Goal: Transaction & Acquisition: Subscribe to service/newsletter

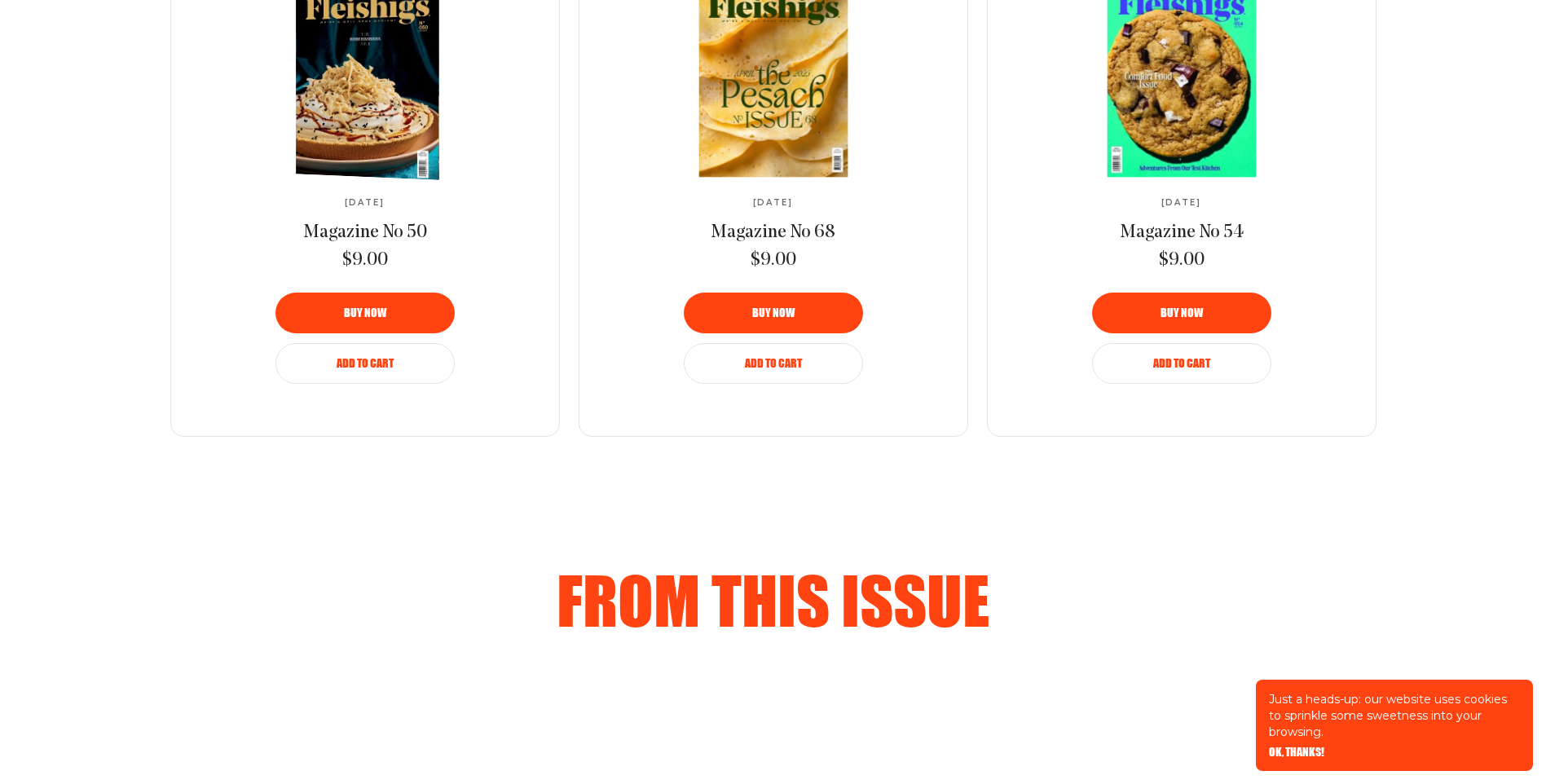
scroll to position [1020, 0]
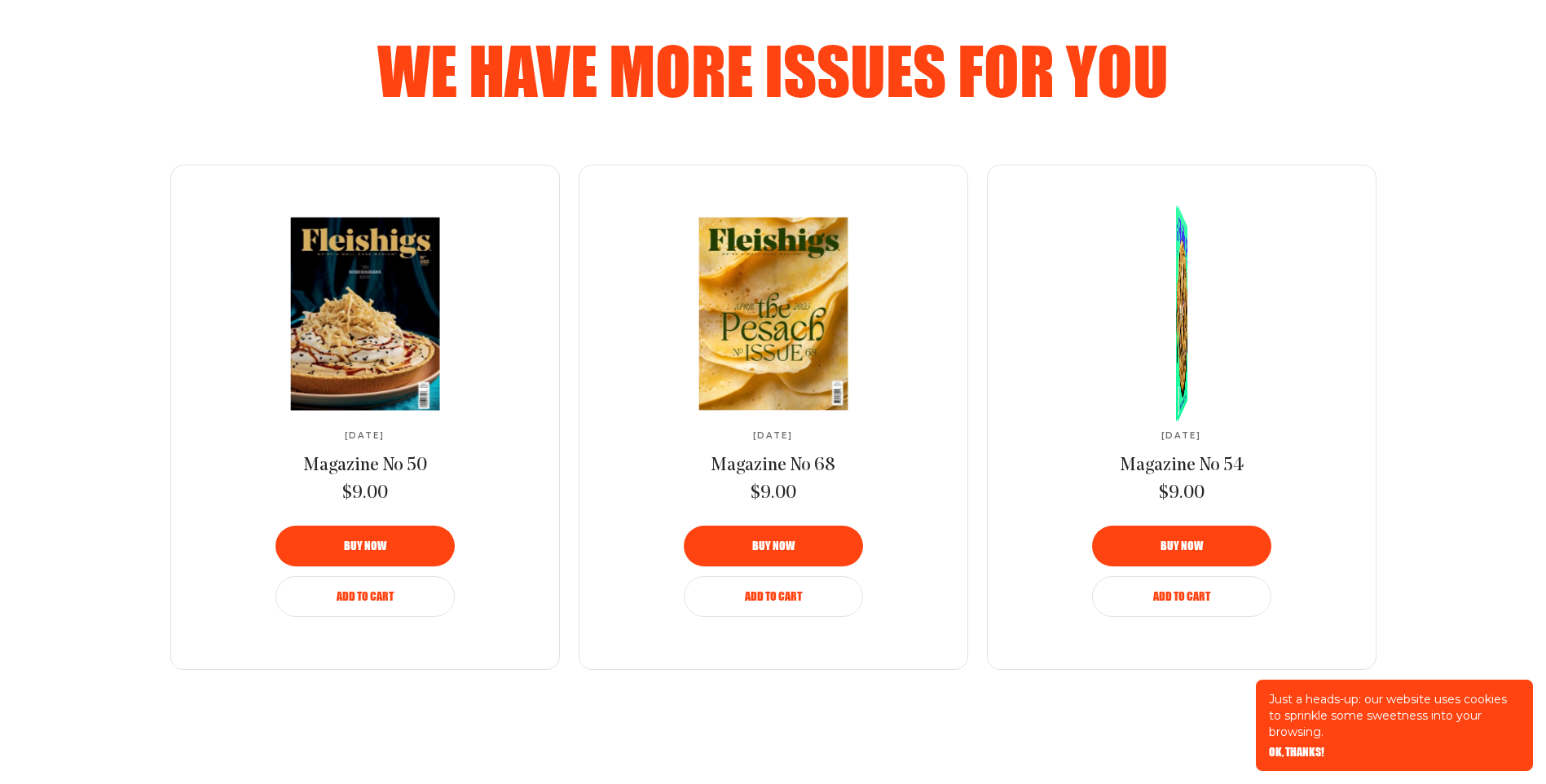
click at [1155, 321] on link at bounding box center [1181, 314] width 272 height 193
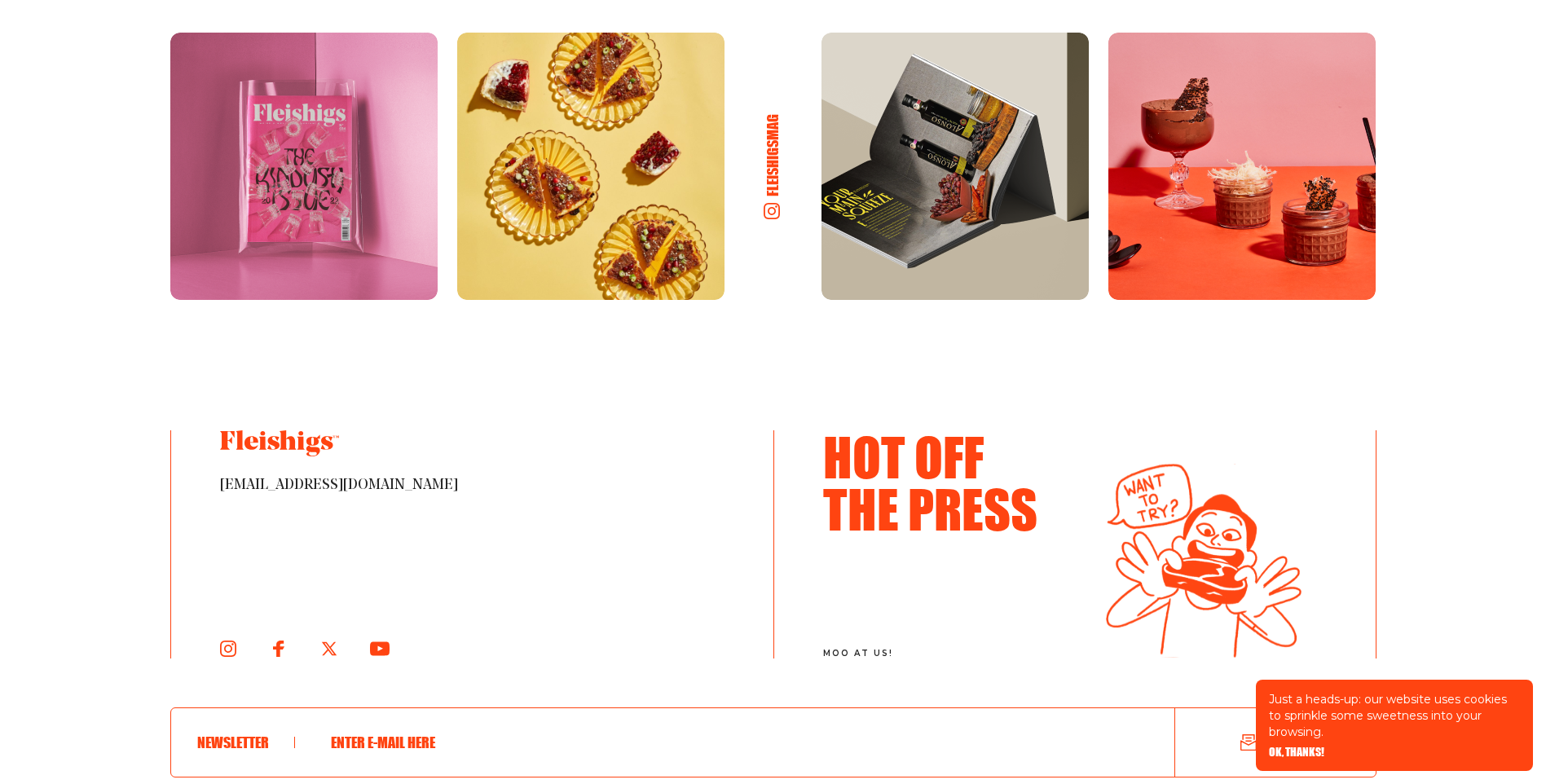
scroll to position [3014, 0]
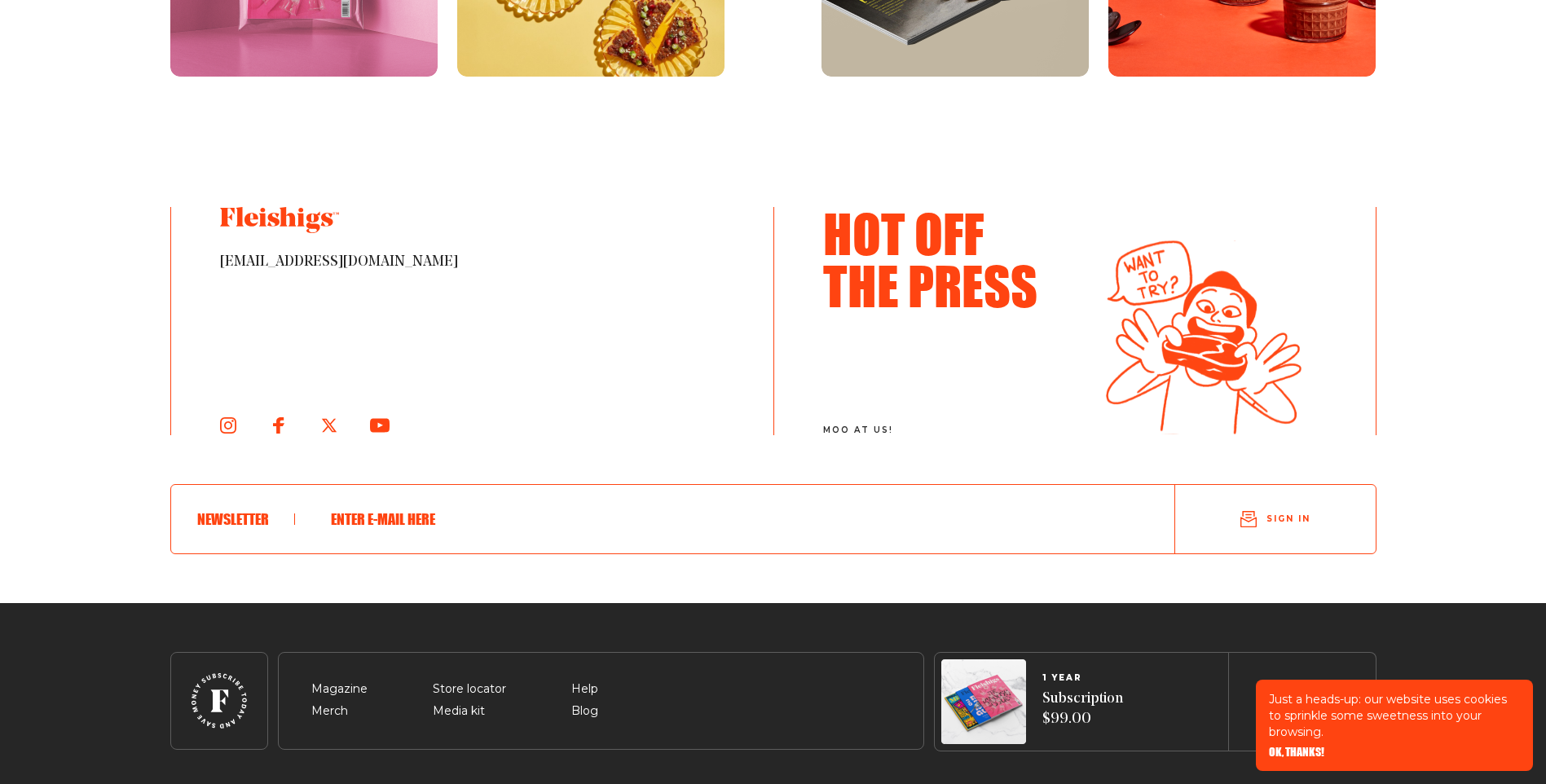
click at [1158, 274] on img at bounding box center [1203, 337] width 196 height 196
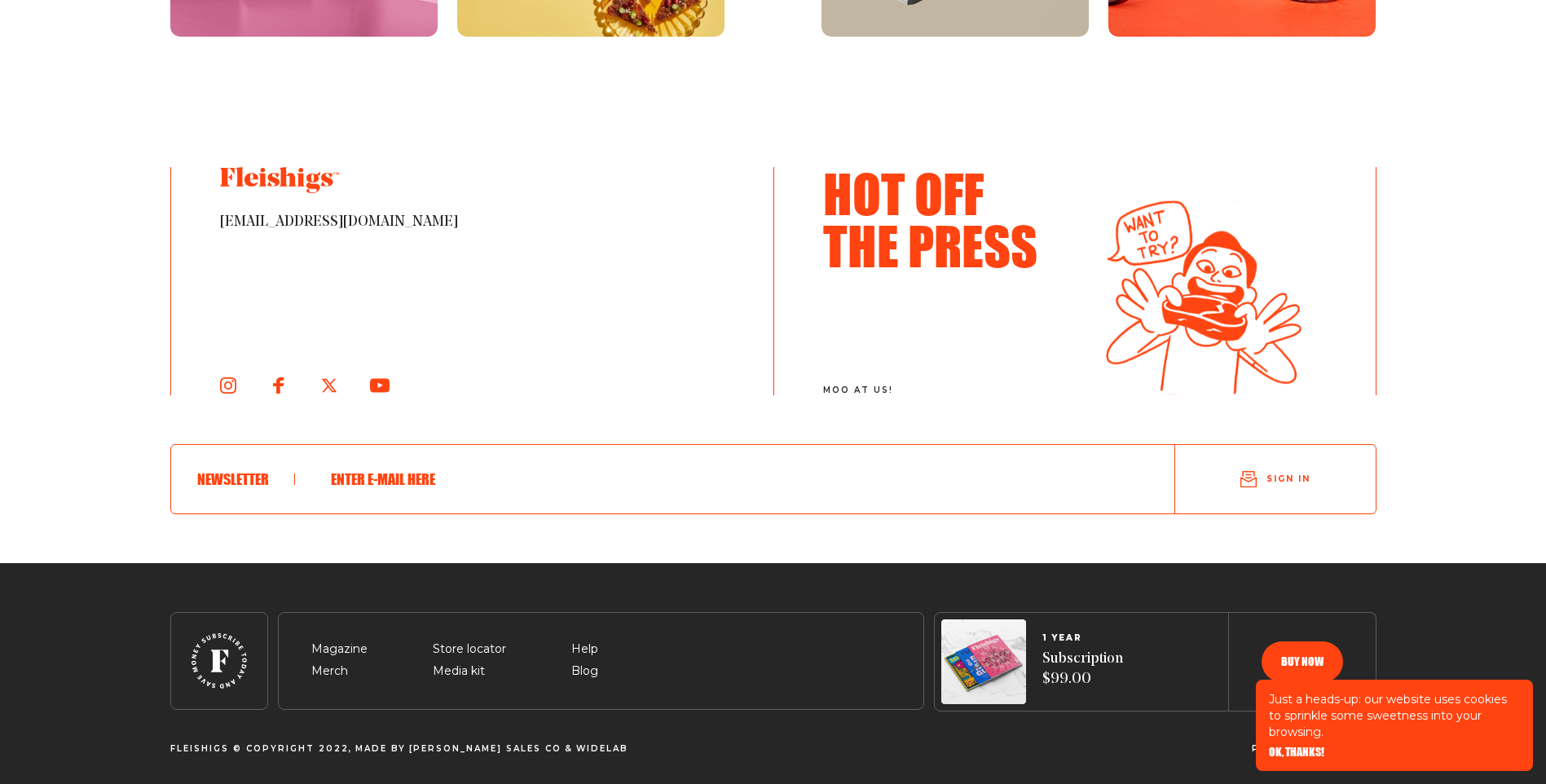
scroll to position [3057, 0]
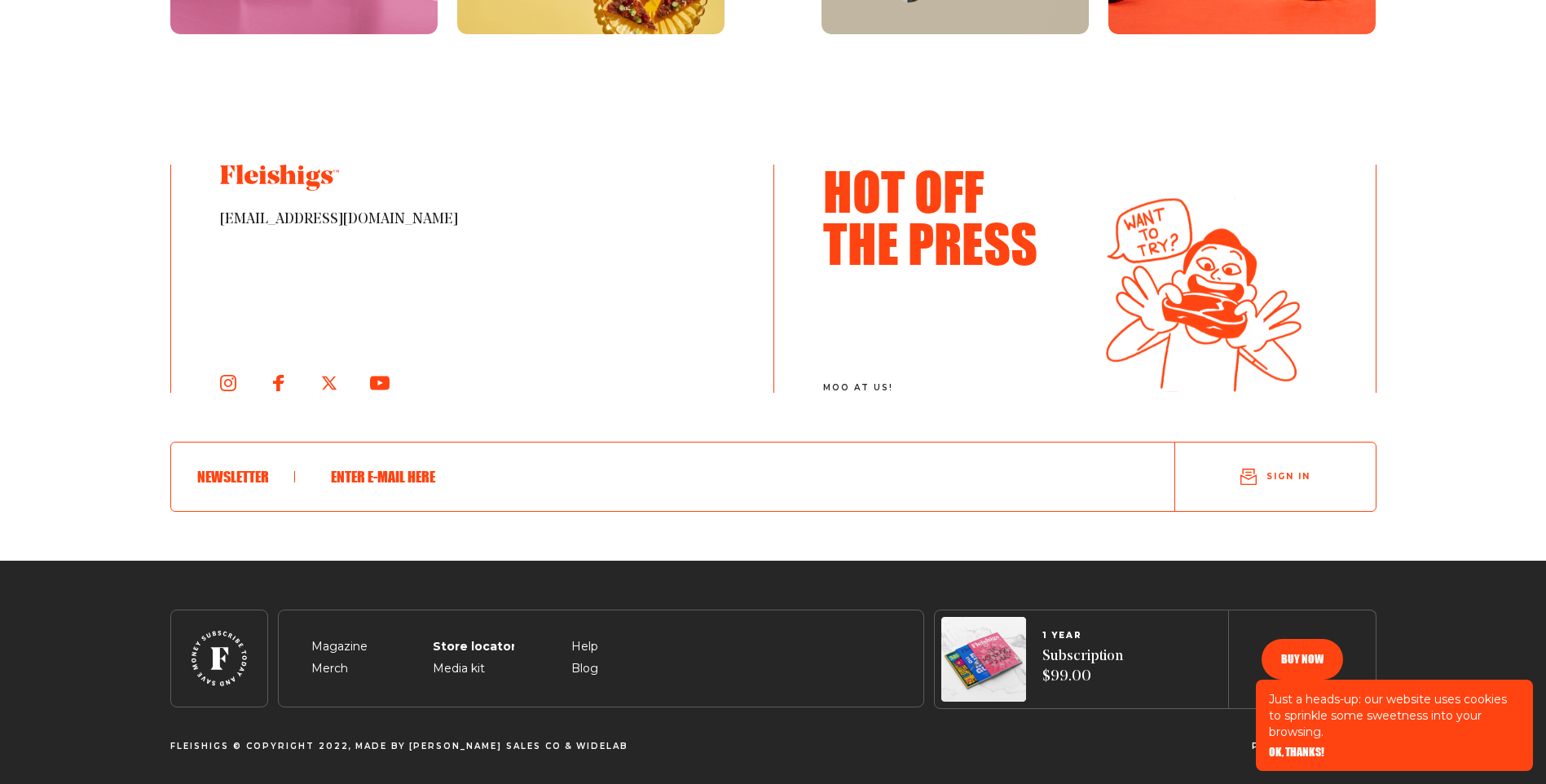
click at [479, 637] on span "Store locator" at bounding box center [470, 627] width 74 height 19
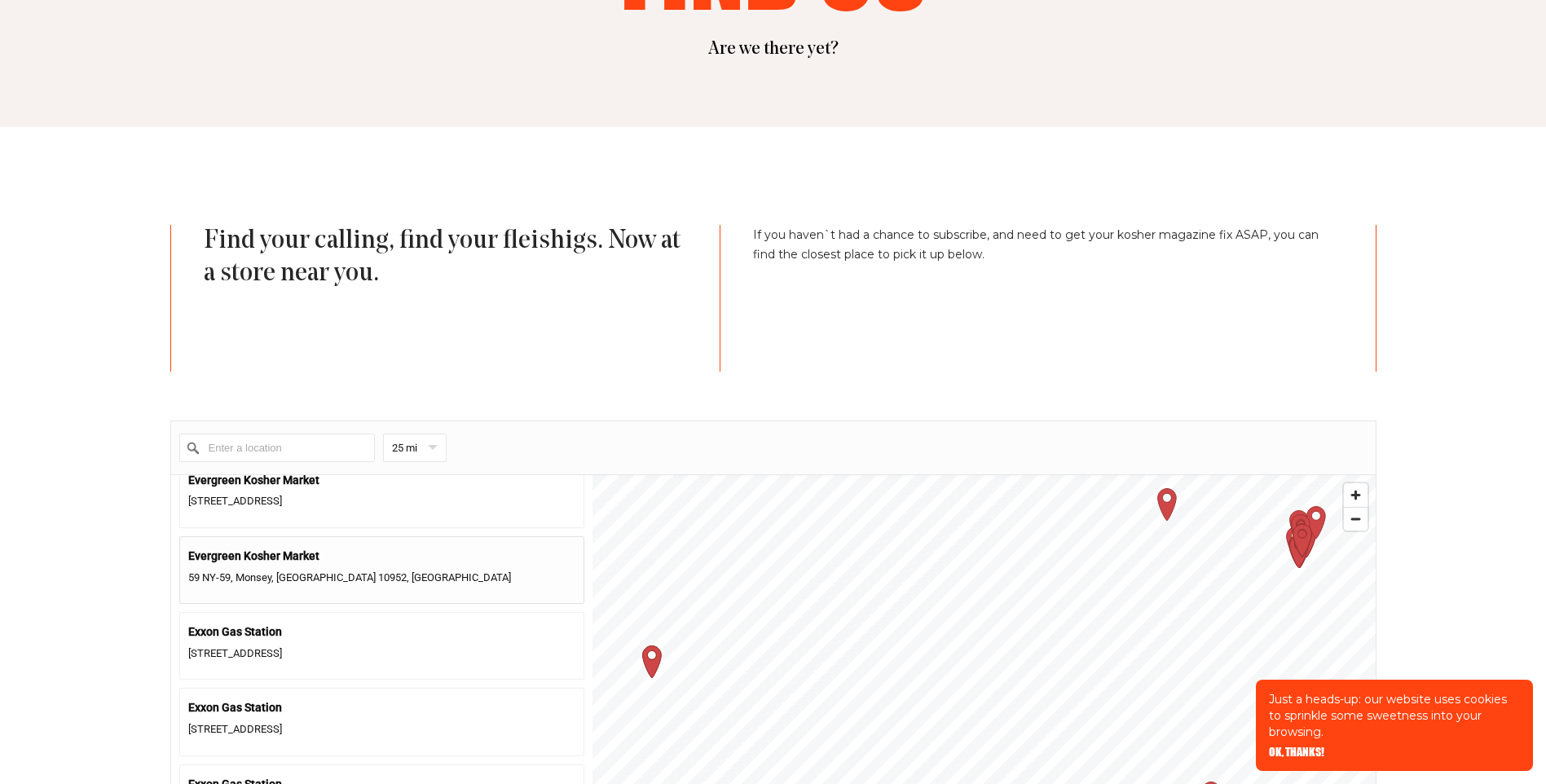
scroll to position [1466, 0]
click at [272, 454] on input "Enter a location" at bounding box center [277, 447] width 196 height 28
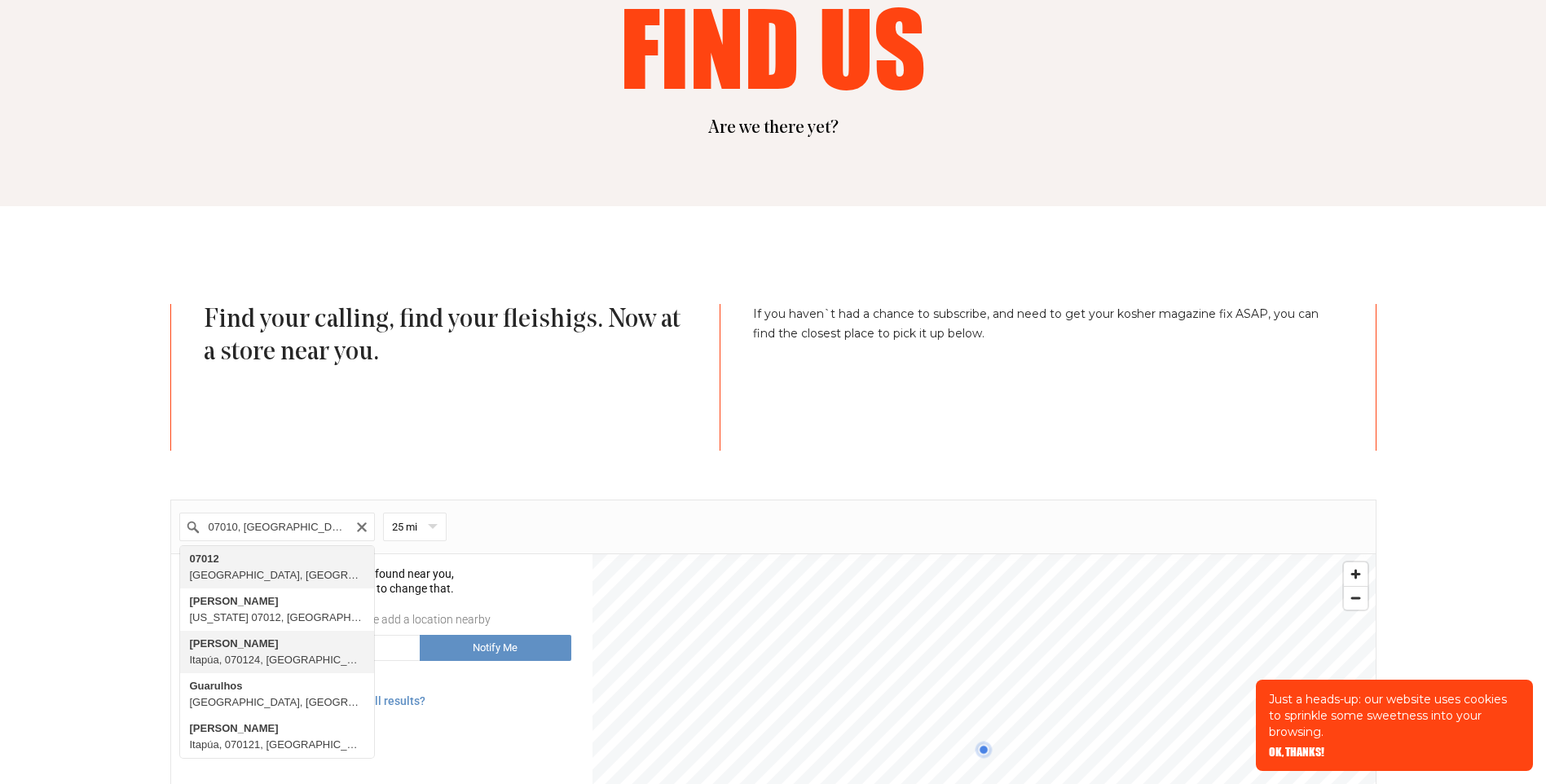
scroll to position [326, 0]
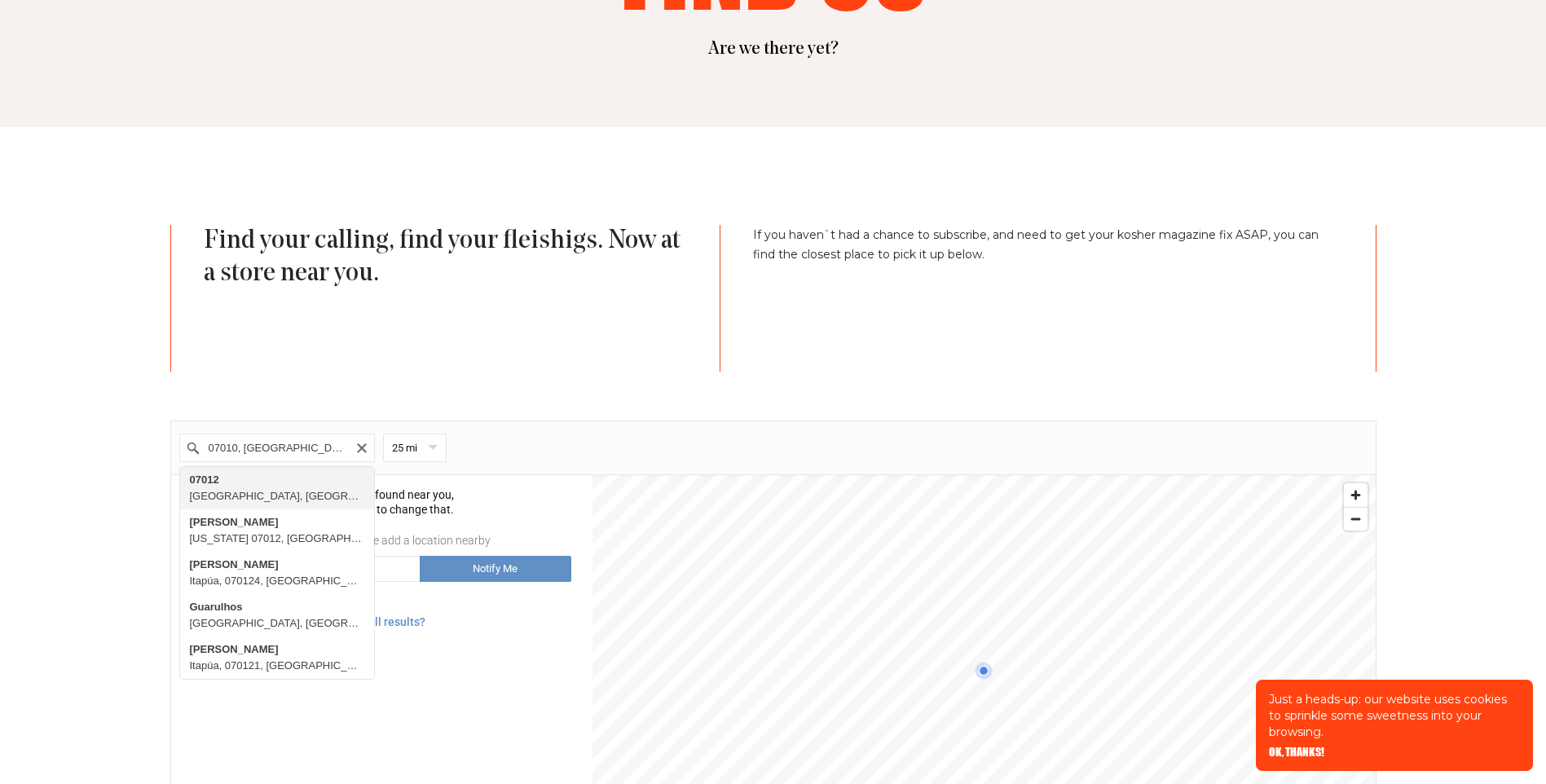
drag, startPoint x: 236, startPoint y: 447, endPoint x: 267, endPoint y: 467, distance: 36.9
click at [236, 448] on input "07010, [GEOGRAPHIC_DATA], [GEOGRAPHIC_DATA], [GEOGRAPHIC_DATA]" at bounding box center [277, 447] width 196 height 28
type input "e"
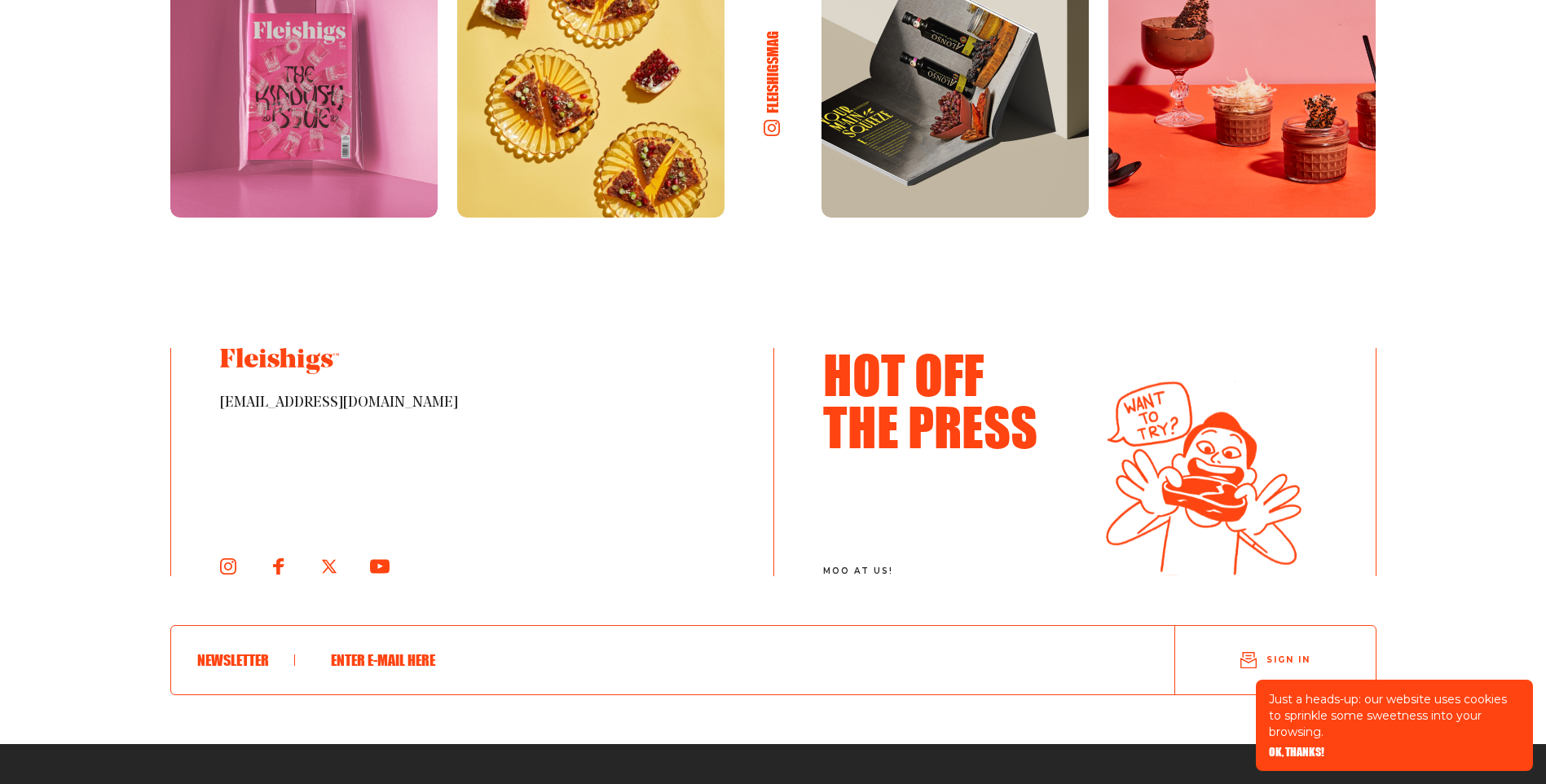
scroll to position [1548, 0]
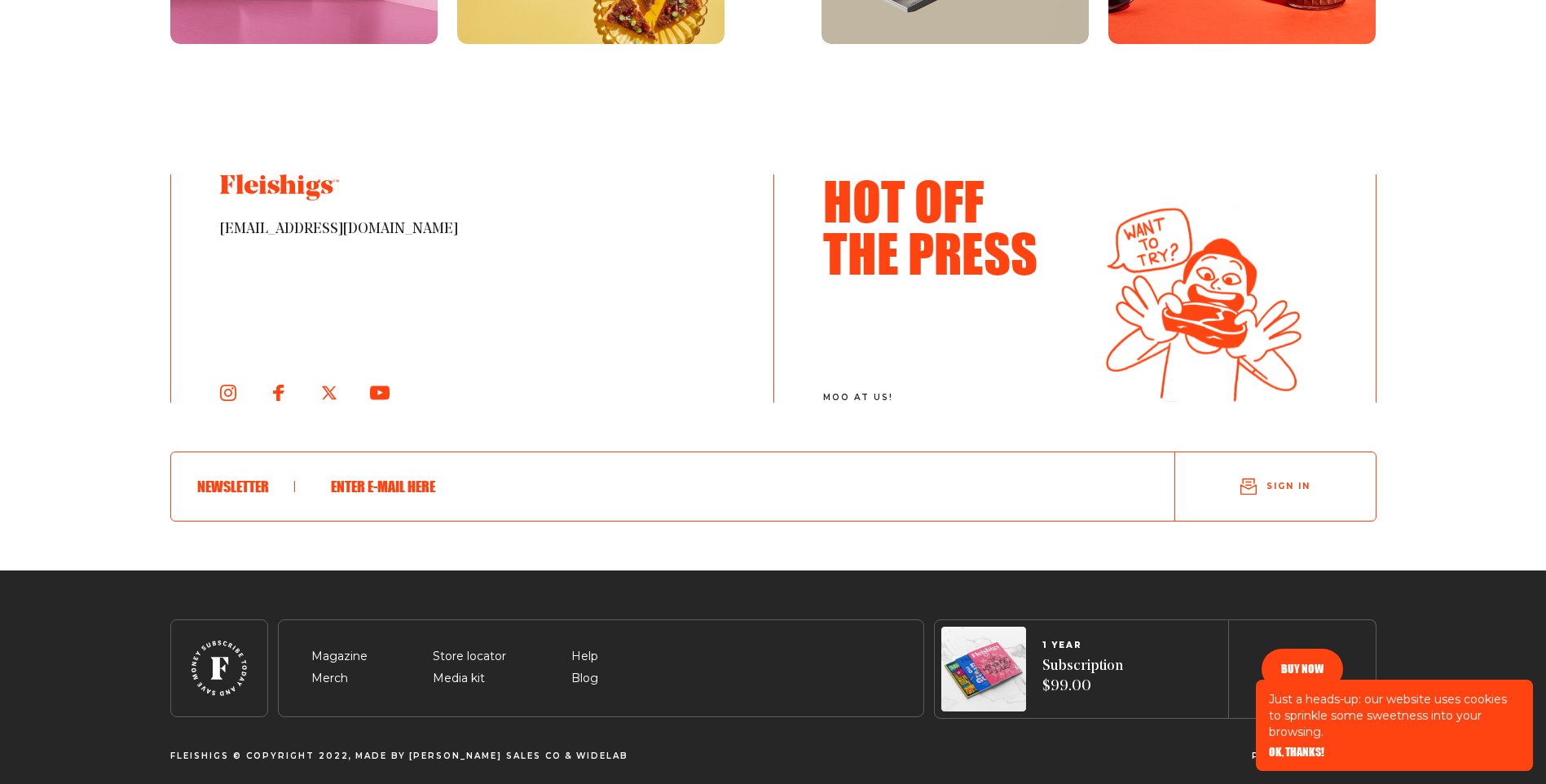
type input "07410"
click at [1095, 667] on span "Subscription $99.00" at bounding box center [1082, 676] width 80 height 40
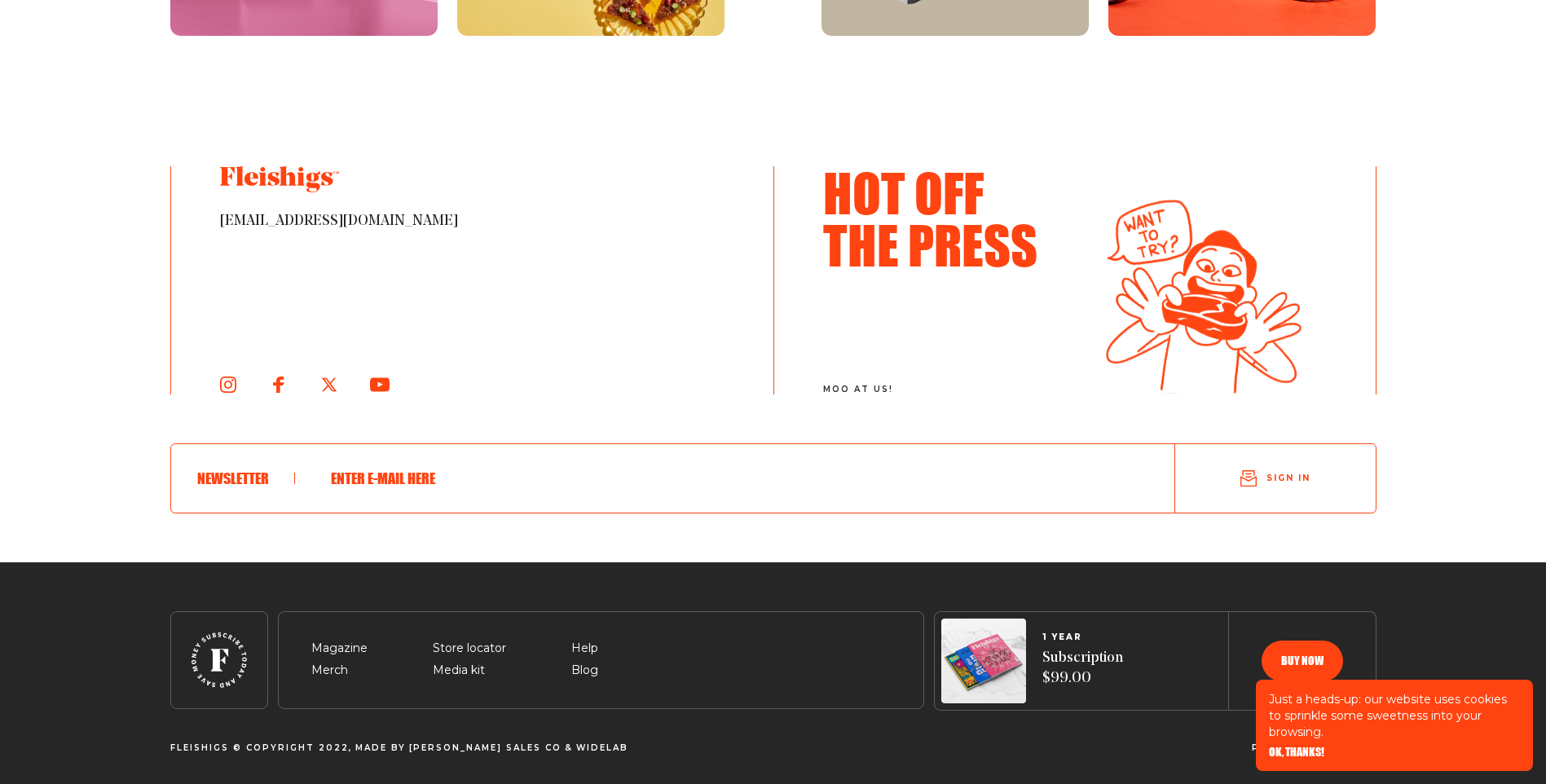
scroll to position [1557, 0]
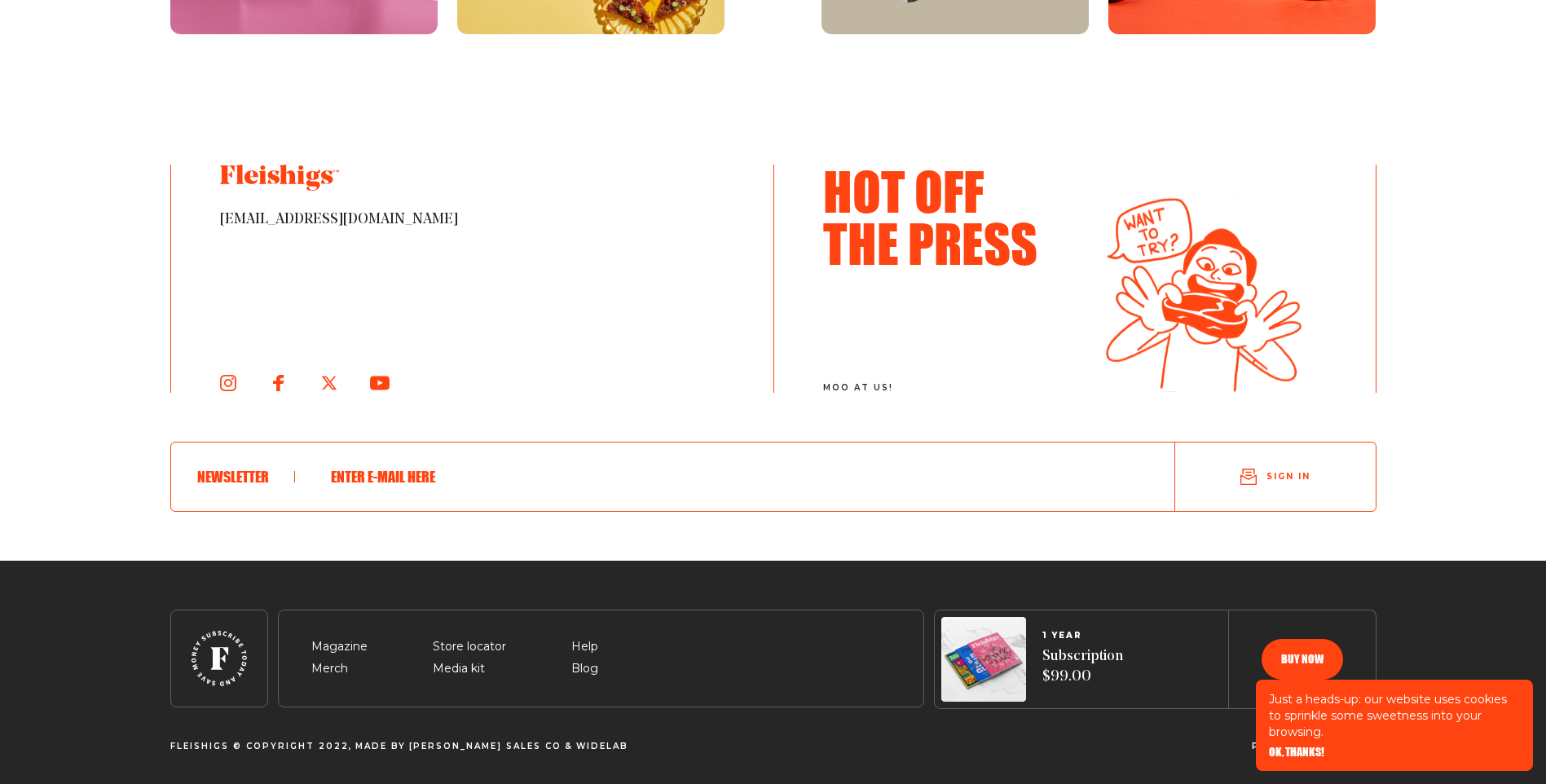
click at [1273, 655] on button "Buy now" at bounding box center [1302, 659] width 81 height 41
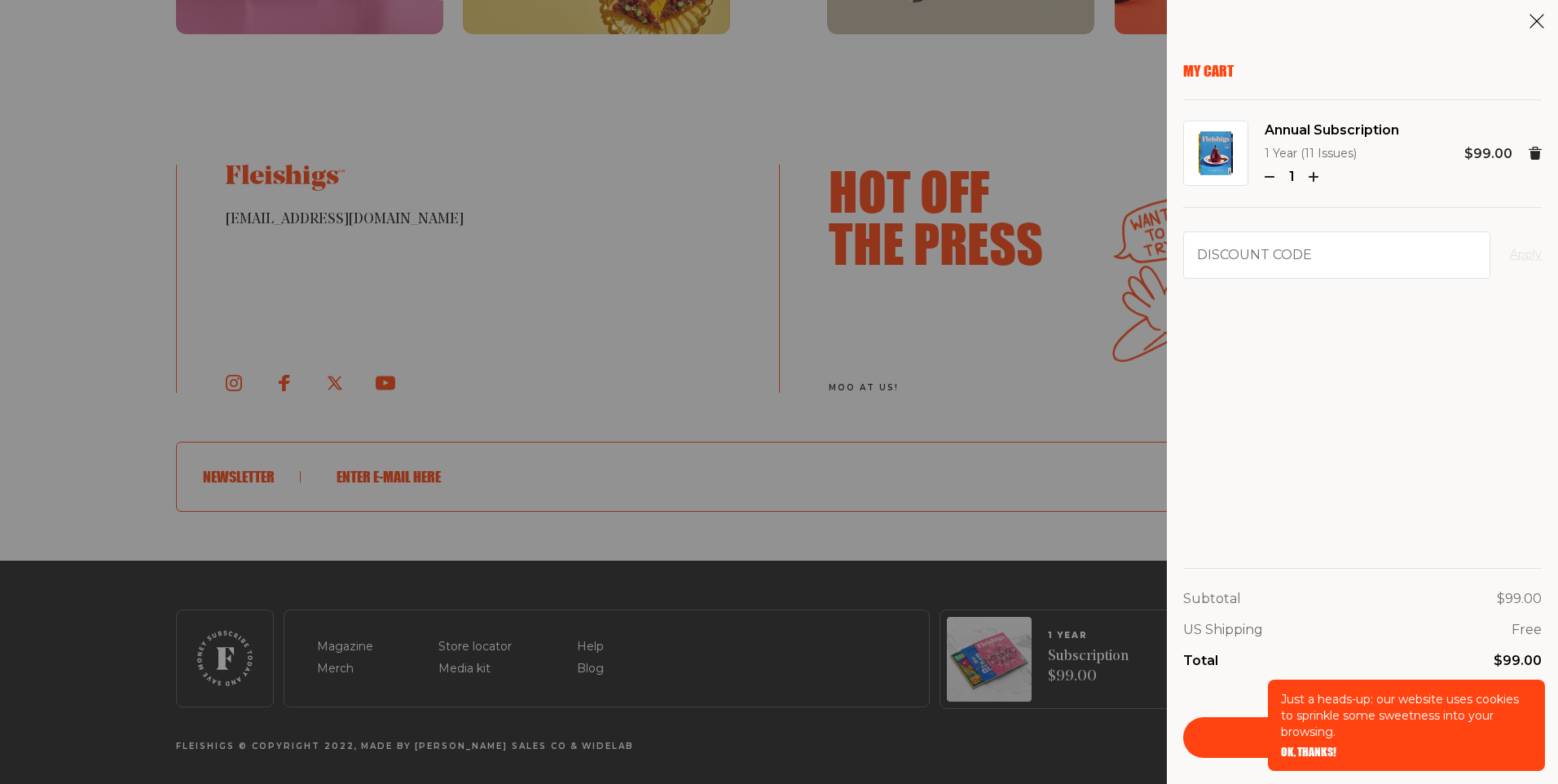
click at [1544, 23] on icon at bounding box center [1537, 20] width 16 height 16
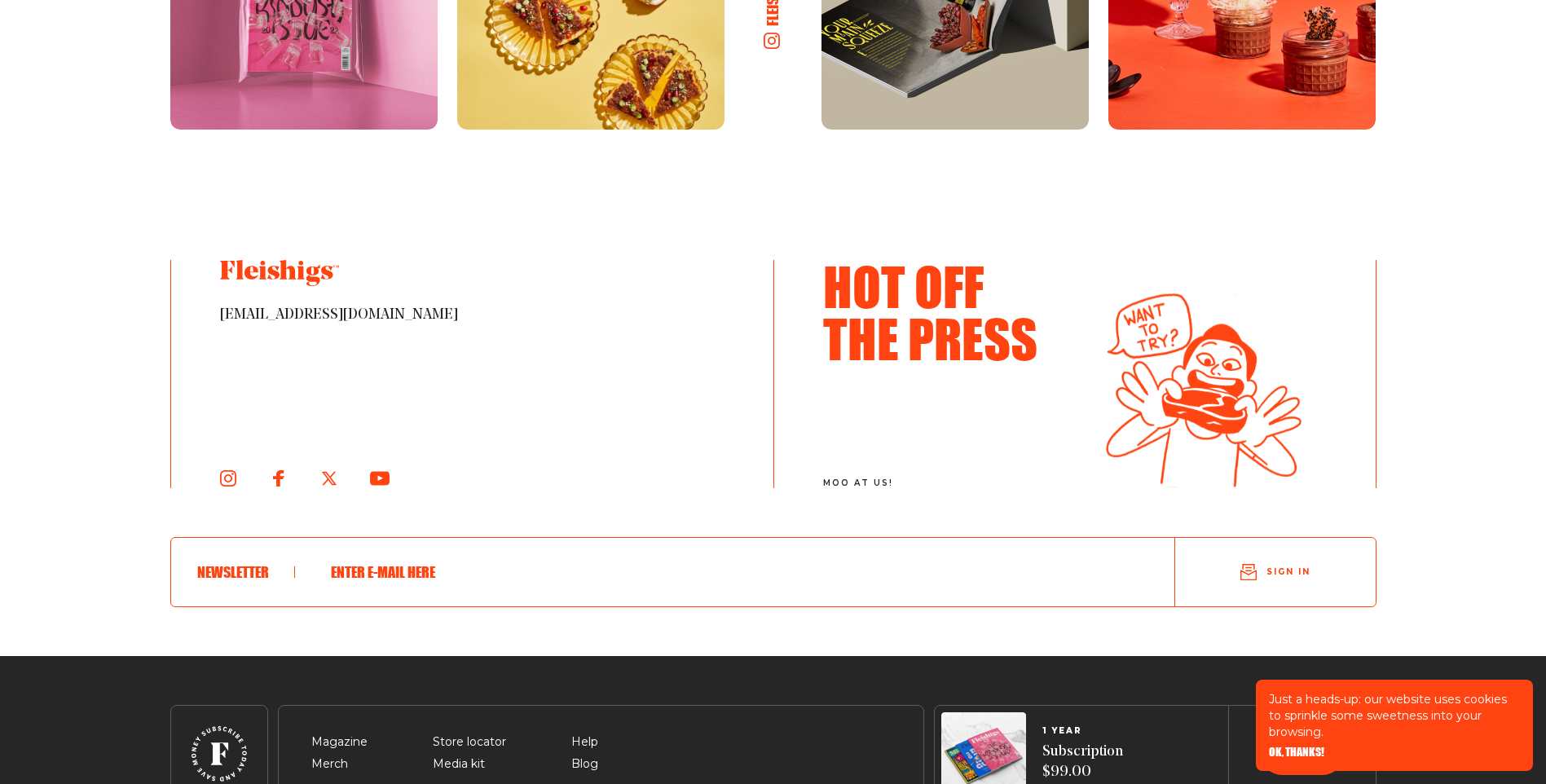
scroll to position [3057, 0]
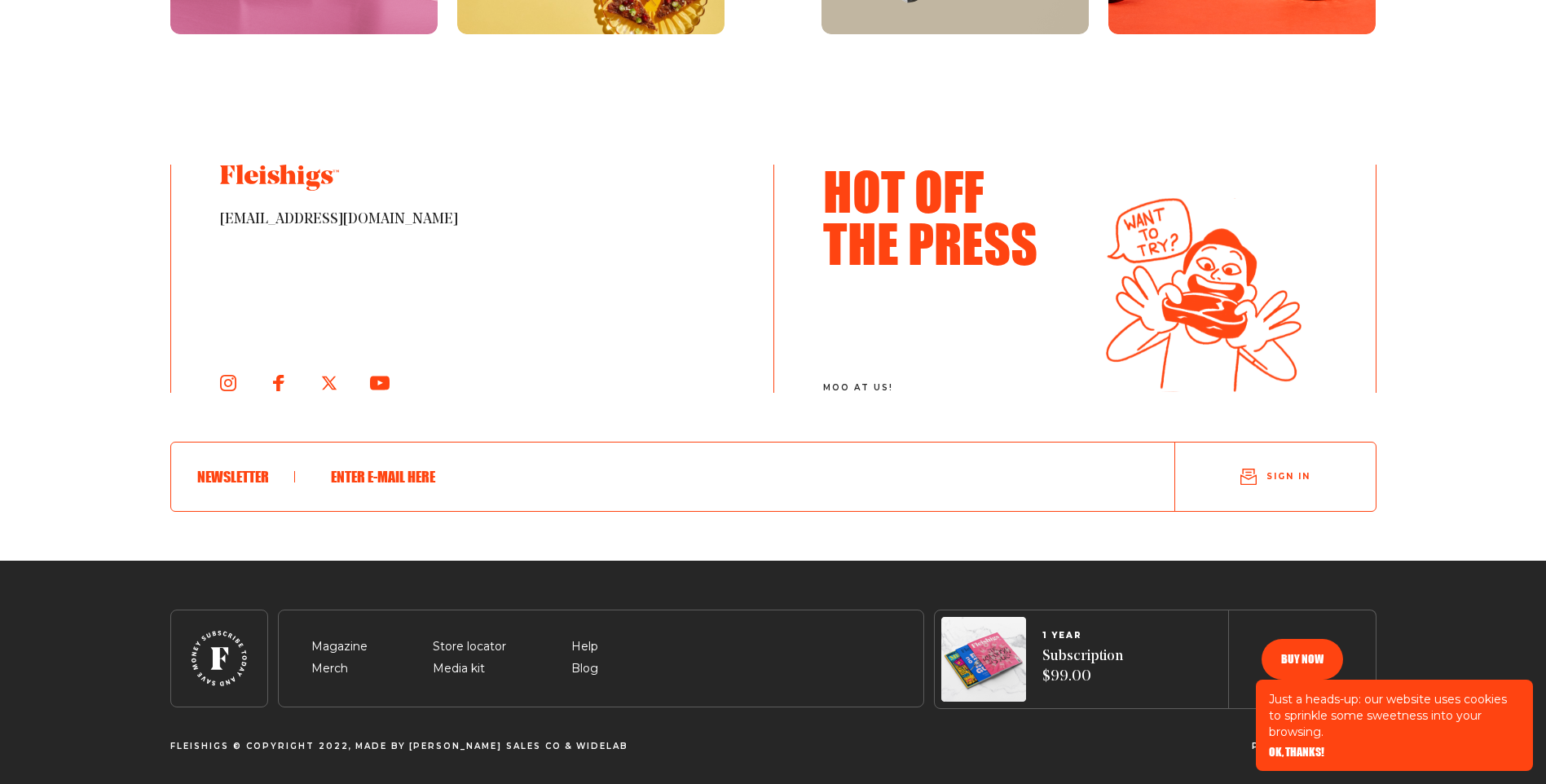
click at [260, 478] on span at bounding box center [246, 477] width 98 height 12
click at [223, 476] on span at bounding box center [246, 477] width 98 height 12
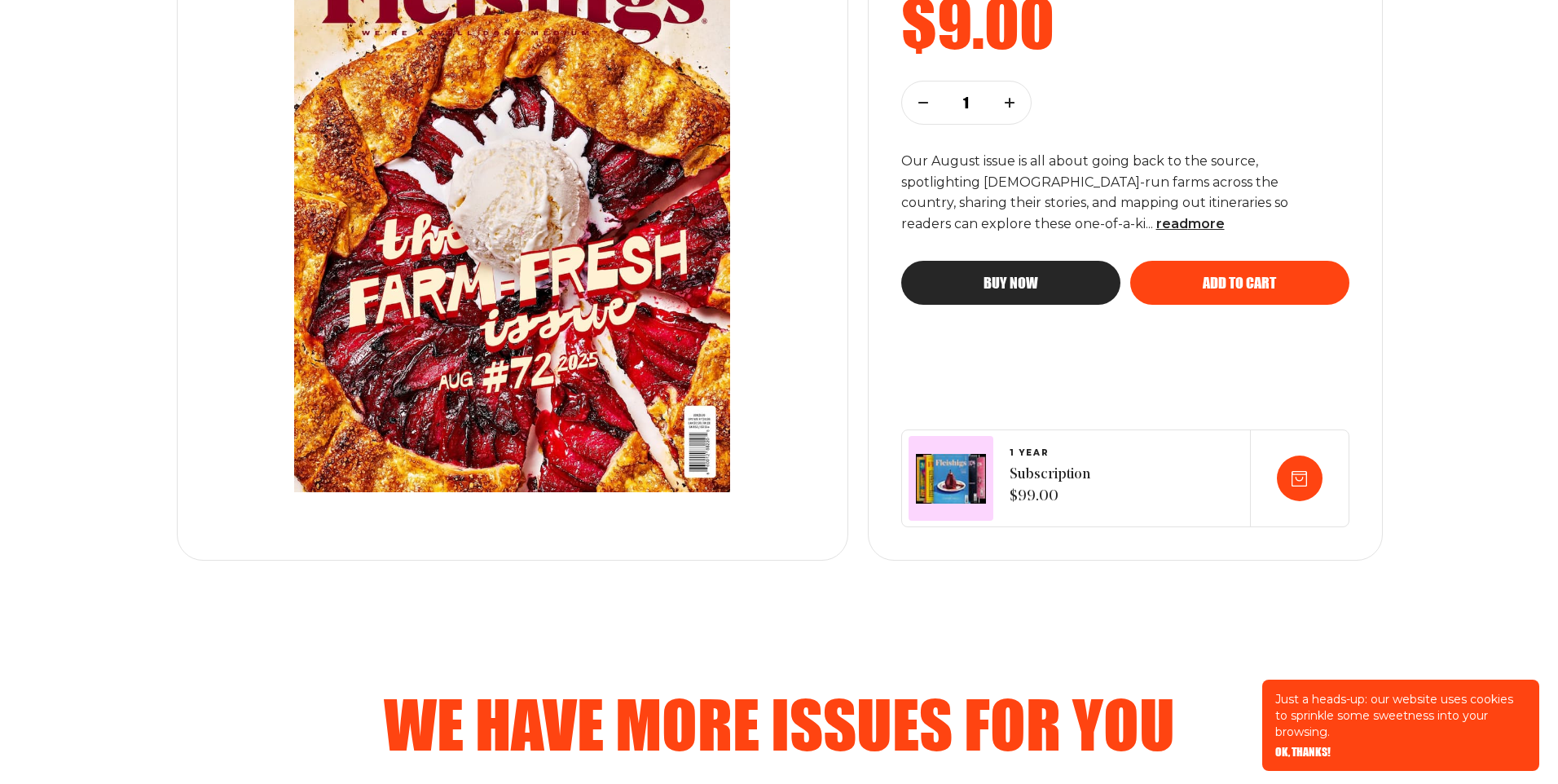
scroll to position [124, 0]
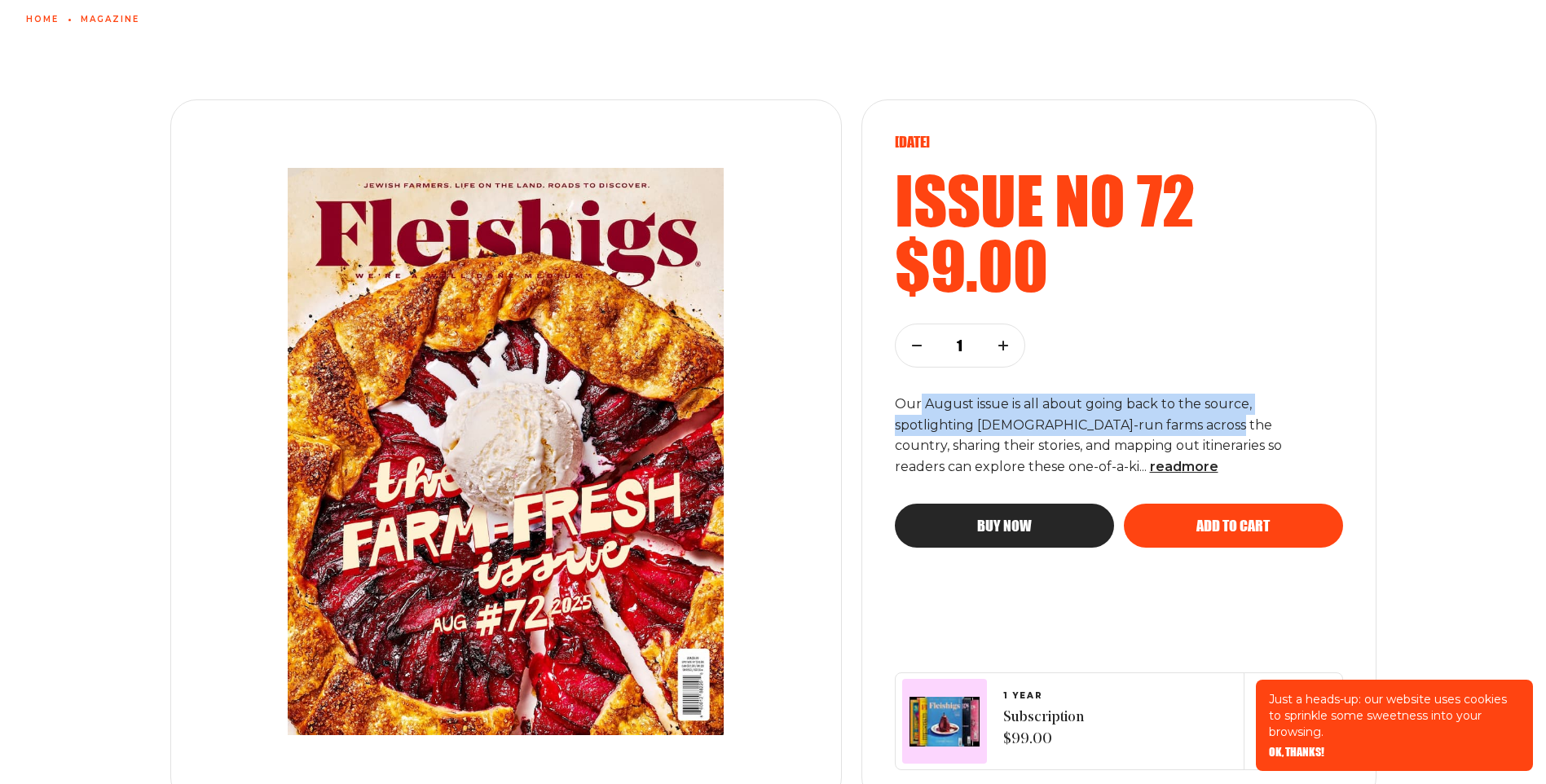
drag, startPoint x: 919, startPoint y: 409, endPoint x: 1214, endPoint y: 433, distance: 296.0
click at [1214, 433] on p "Our August issue is all about going back to the source, spotlighting Jewish-run…" at bounding box center [1105, 437] width 420 height 85
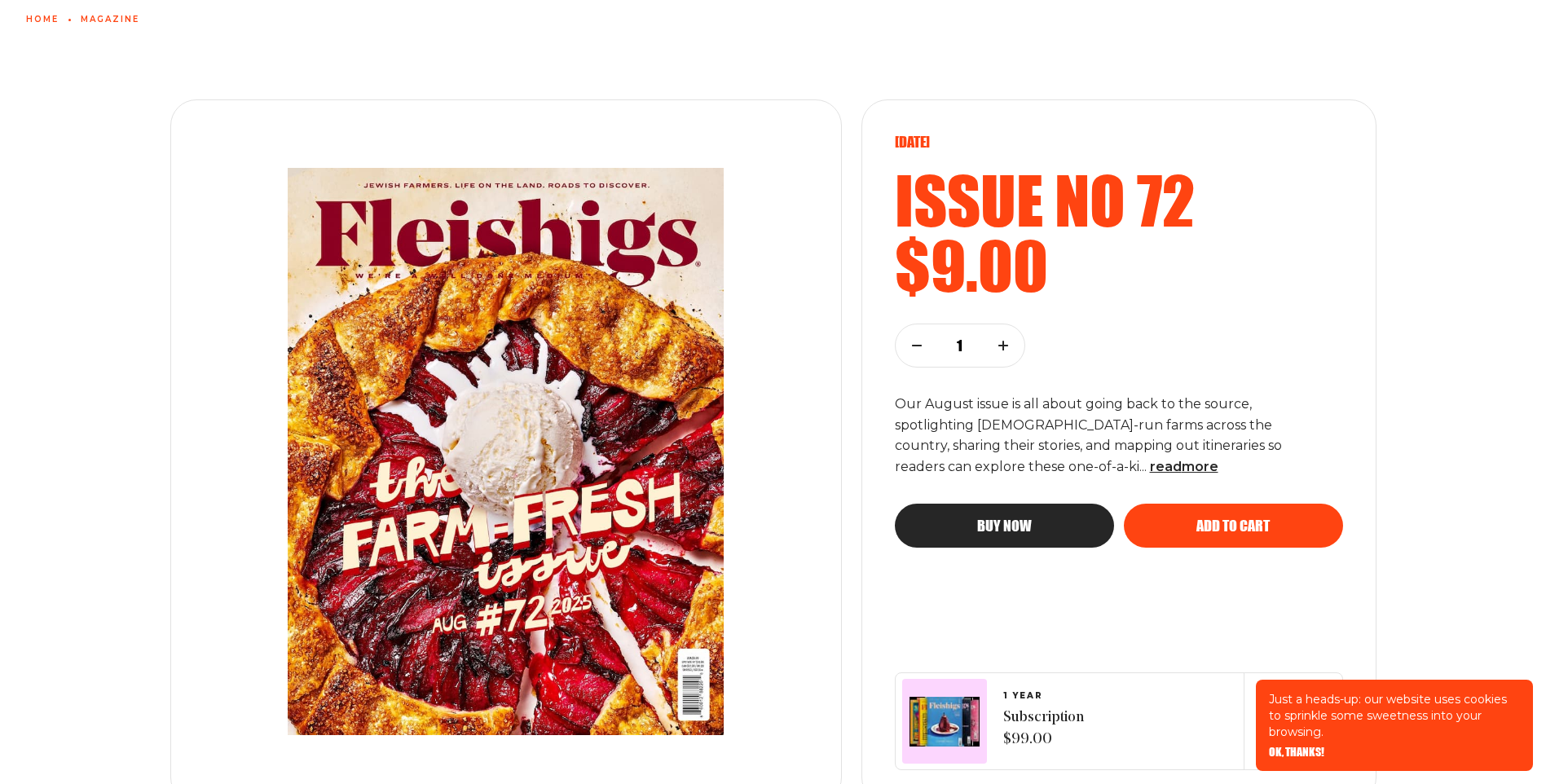
click at [1046, 441] on p "Our August issue is all about going back to the source, spotlighting Jewish-run…" at bounding box center [1105, 437] width 420 height 85
click at [982, 518] on span "Buy now" at bounding box center [1004, 510] width 54 height 15
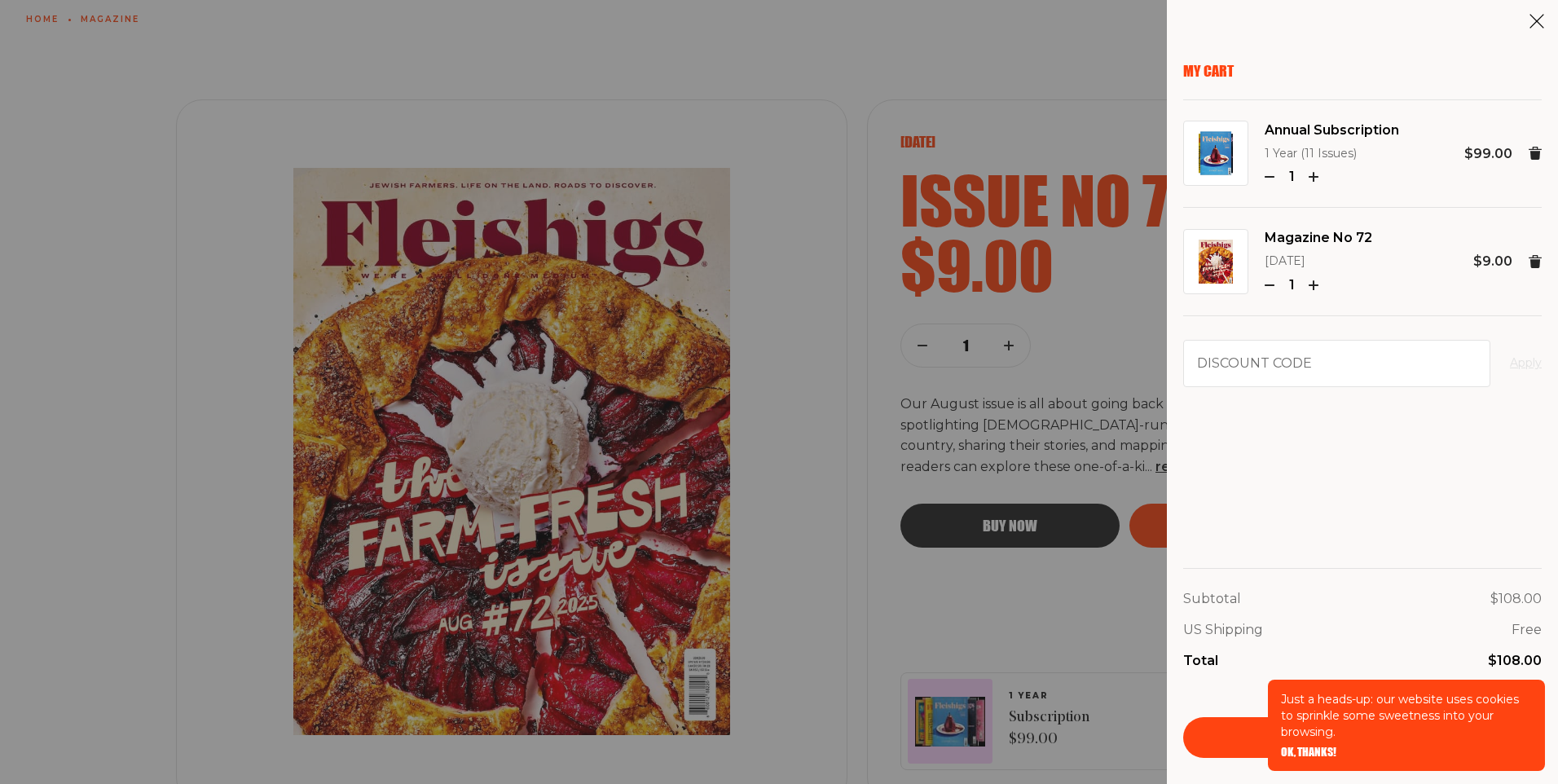
click at [1290, 131] on link "Annual Subscription" at bounding box center [1331, 131] width 135 height 21
